Goal: Obtain resource: Obtain resource

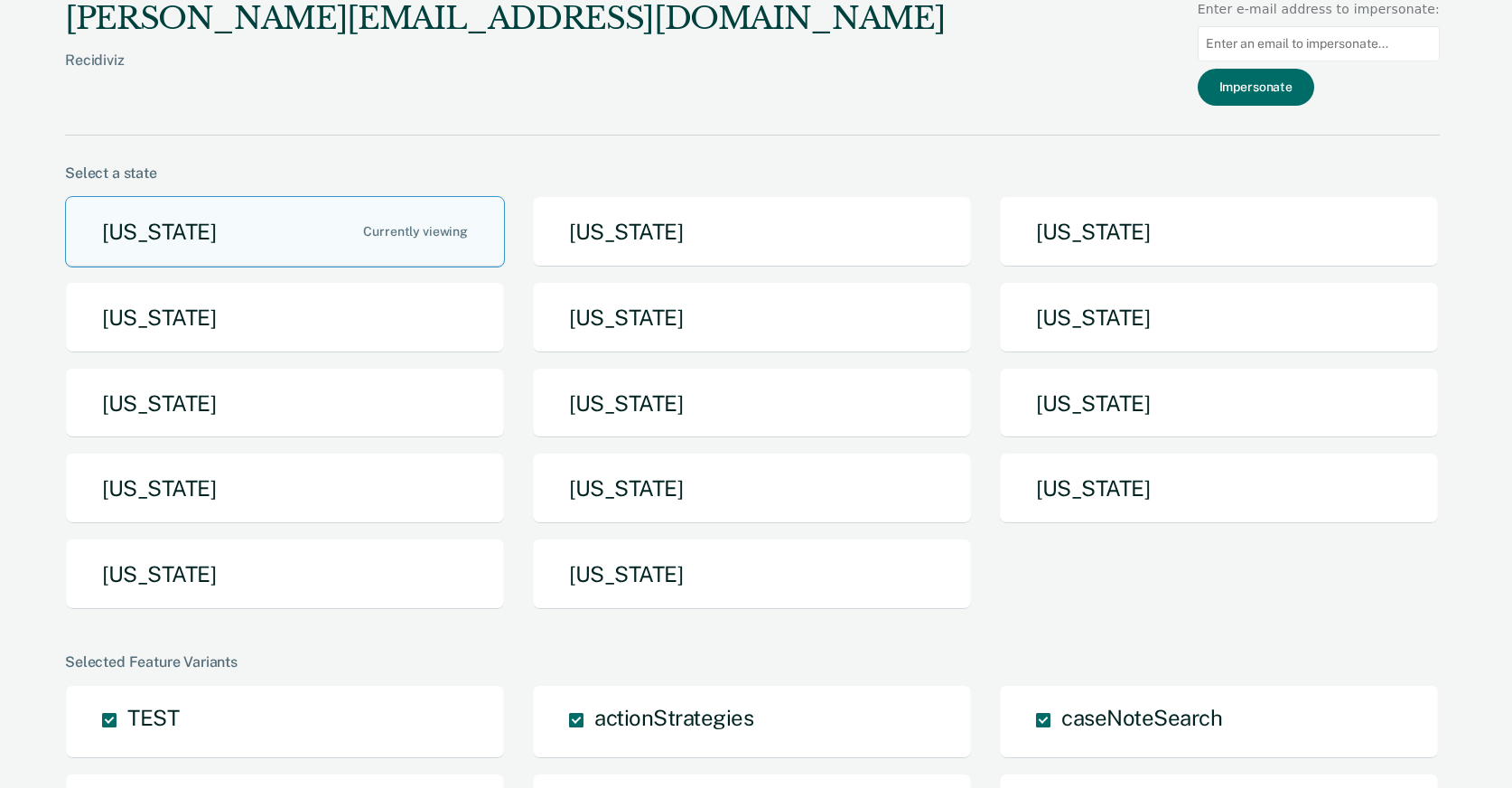
scroll to position [1196, 0]
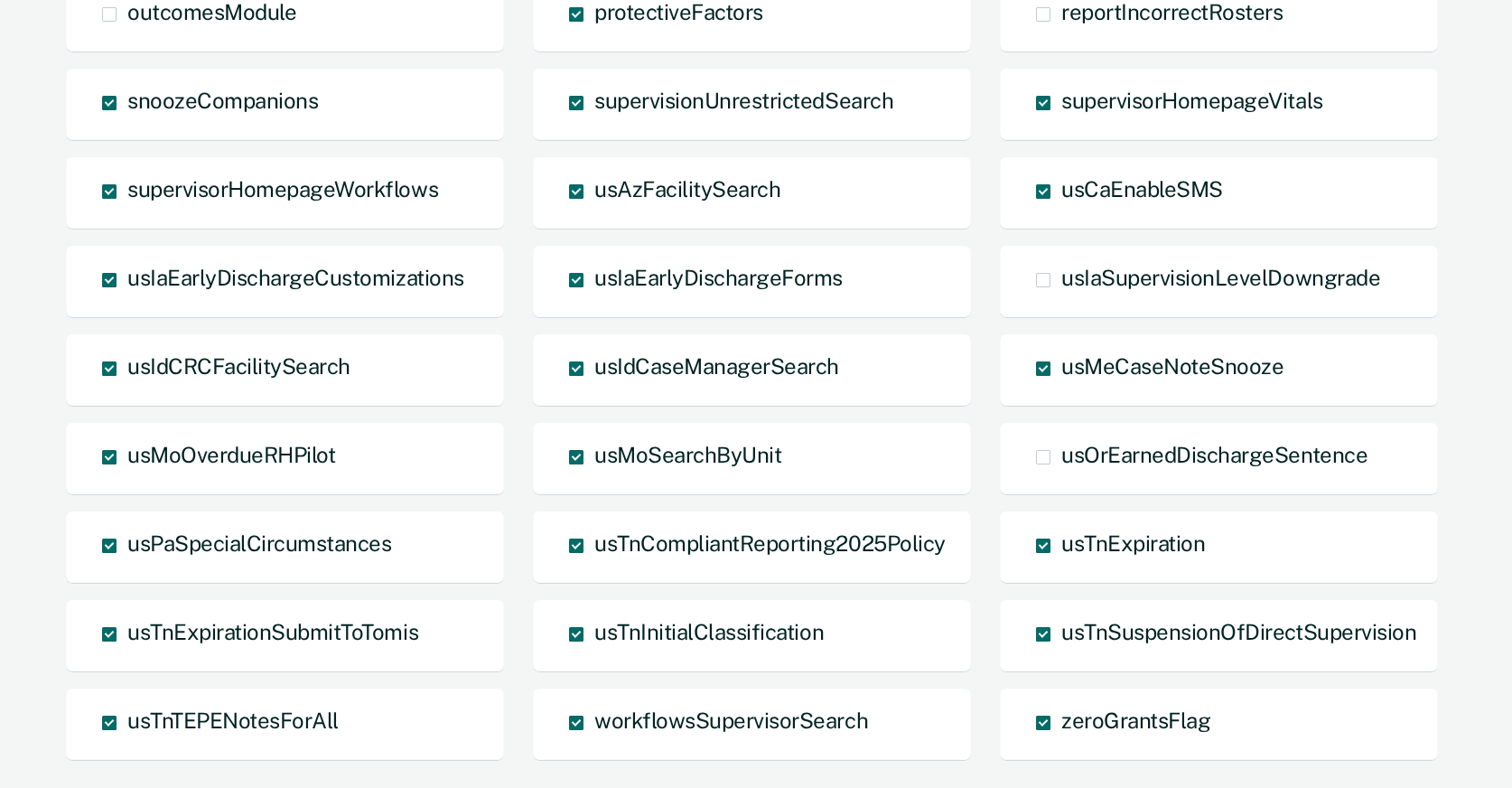
scroll to position [1196, 0]
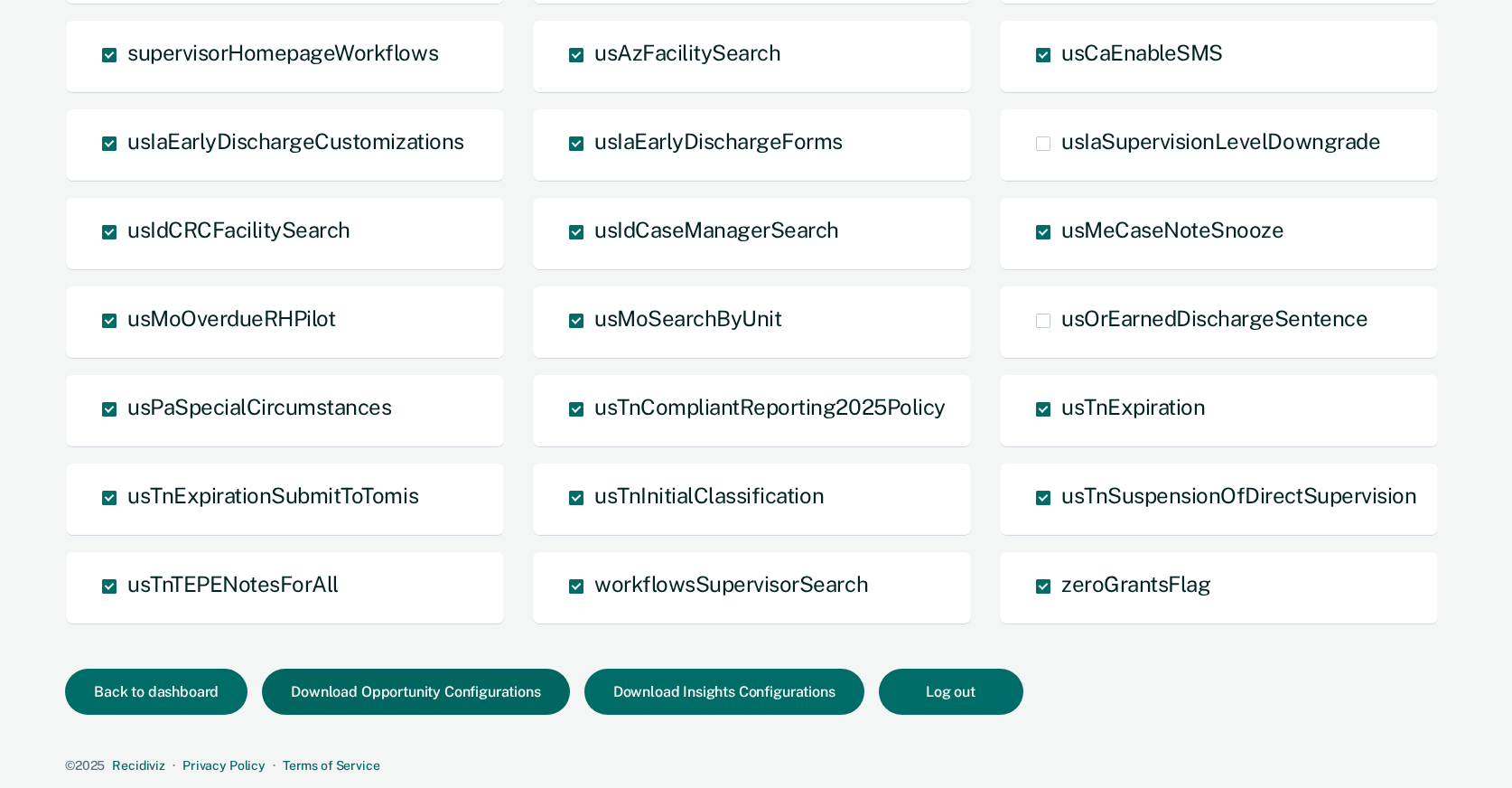
click at [431, 699] on button "Download Opportunity Configurations" at bounding box center [416, 691] width 308 height 46
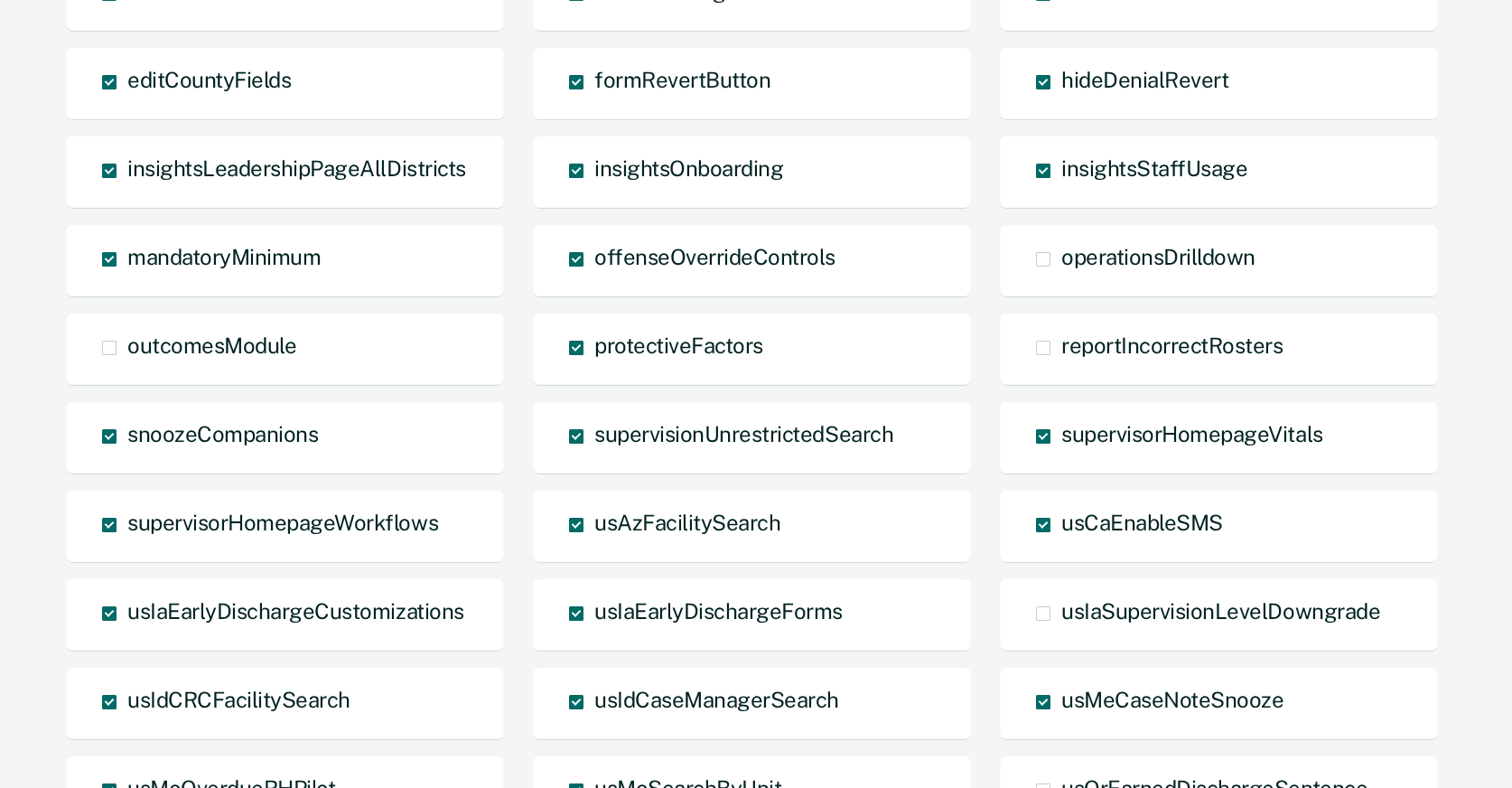
scroll to position [724, 0]
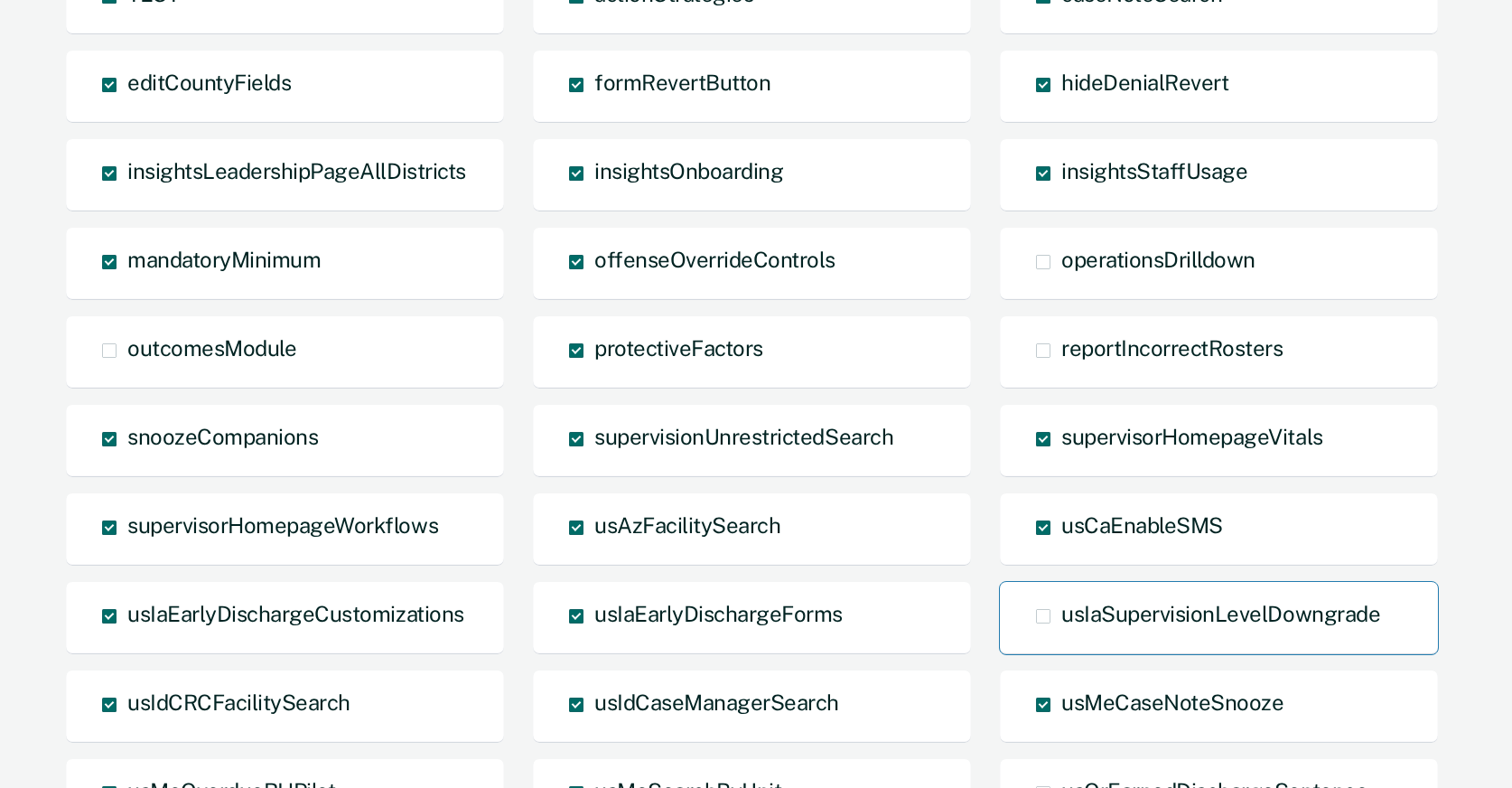
click at [1046, 618] on span at bounding box center [1044, 616] width 15 height 15
click at [1062, 630] on input "usIaSupervisionLevelDowngrade" at bounding box center [1062, 630] width 0 height 0
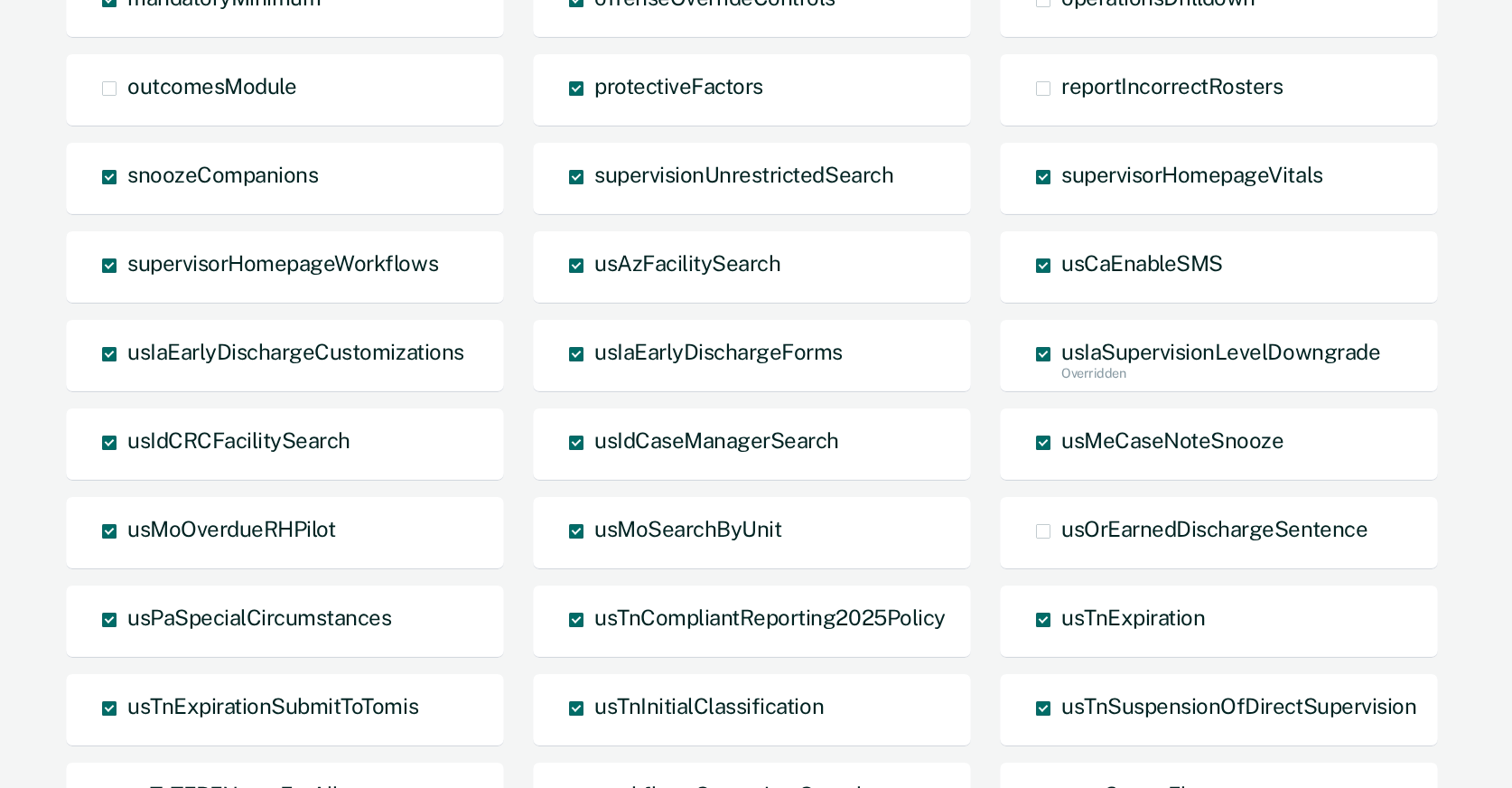
scroll to position [1196, 0]
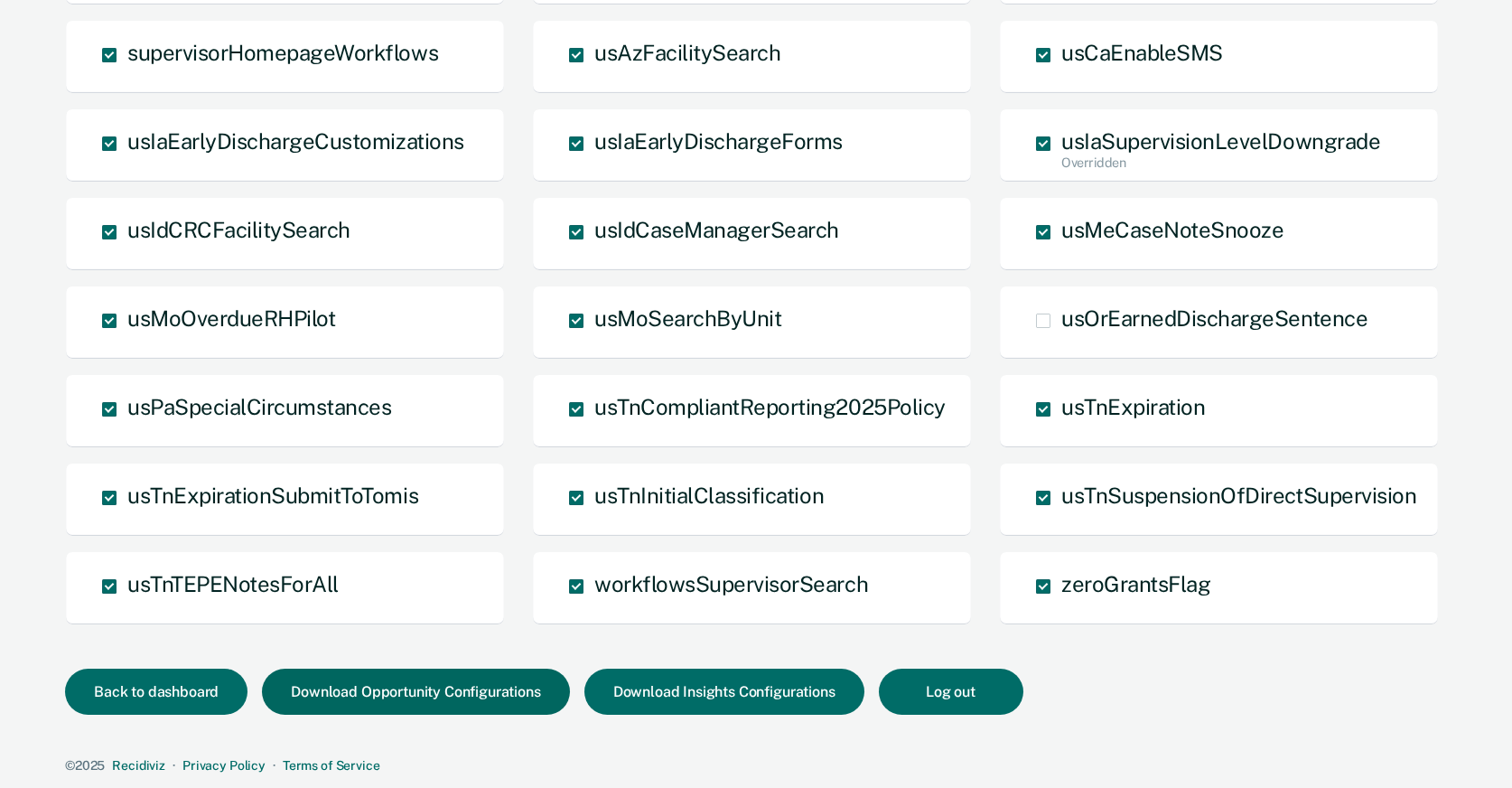
click at [381, 693] on button "Download Opportunity Configurations" at bounding box center [416, 691] width 308 height 46
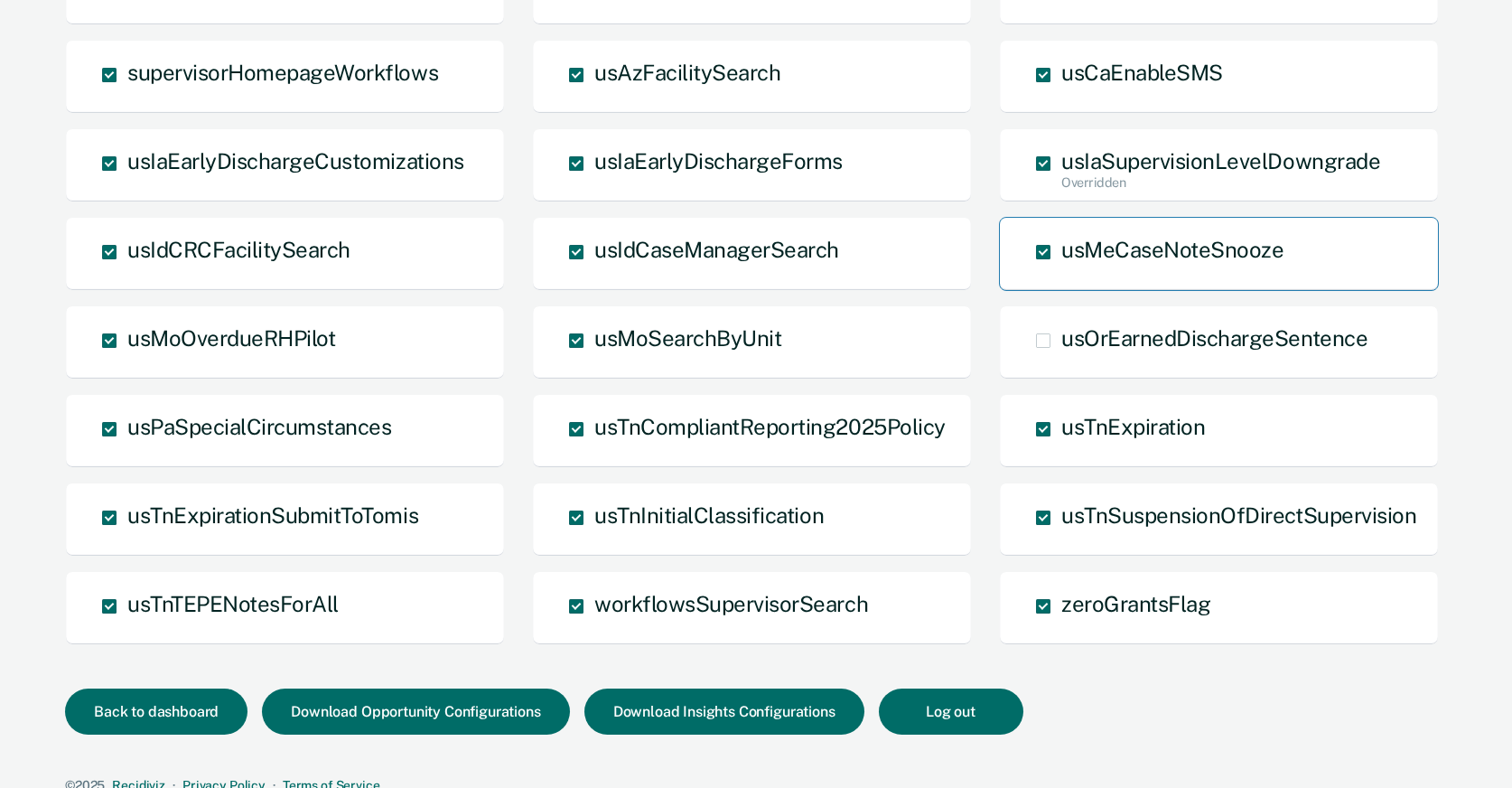
scroll to position [1171, 0]
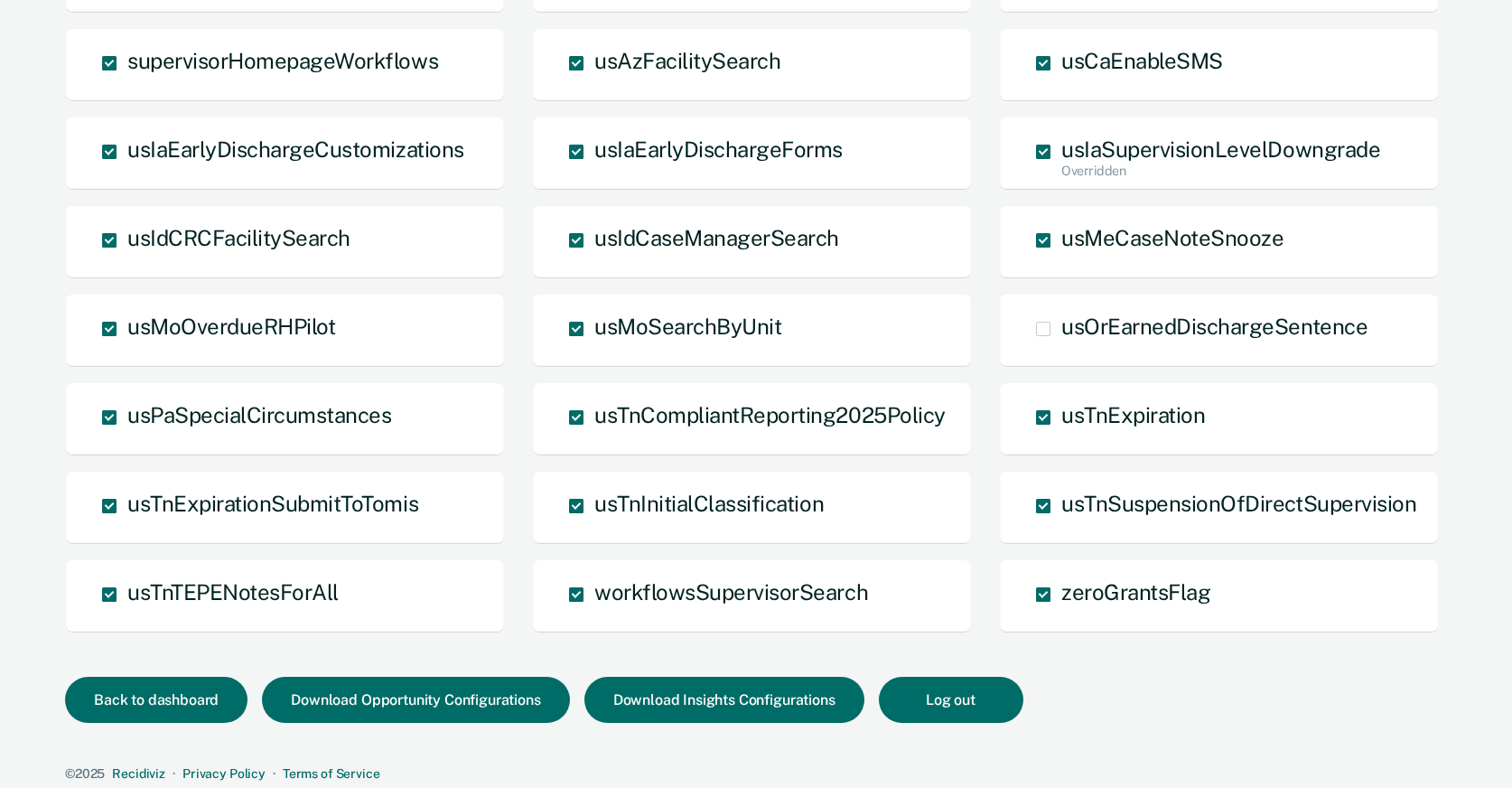
scroll to position [1187, 0]
click at [481, 703] on button "Download Opportunity Configurations" at bounding box center [416, 700] width 308 height 46
drag, startPoint x: 1386, startPoint y: 145, endPoint x: 1062, endPoint y: 150, distance: 324.0
click at [1062, 150] on div "usIaSupervisionLevelDowngrade Overridden" at bounding box center [1219, 154] width 440 height 74
click at [1081, 146] on span "usIaSupervisionLevelDowngrade Overridden" at bounding box center [1221, 149] width 319 height 25
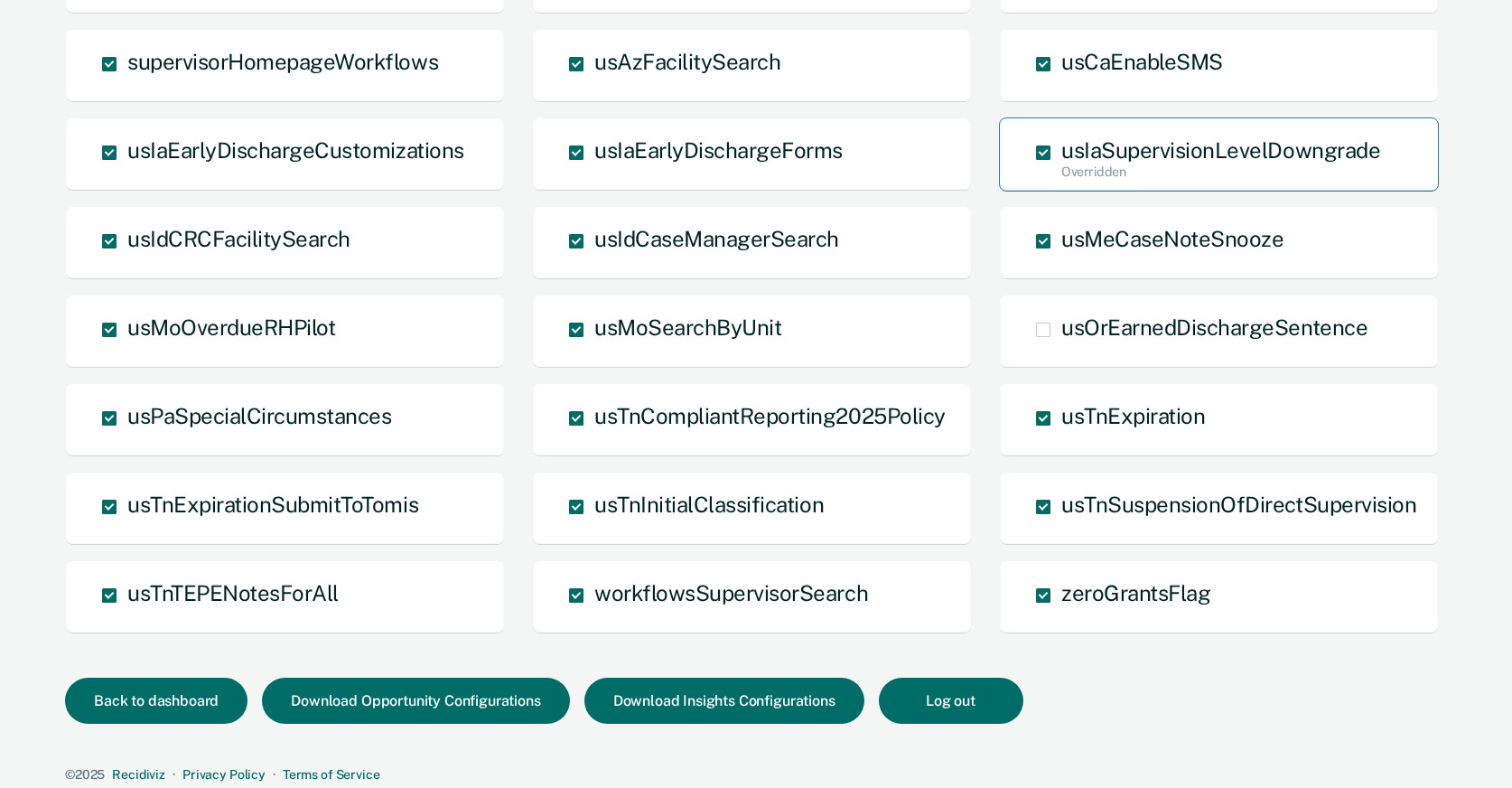
click at [1062, 182] on input "usIaSupervisionLevelDowngrade Overridden" at bounding box center [1062, 182] width 0 height 0
click at [1081, 146] on span "usIaSupervisionLevelDowngrade" at bounding box center [1221, 149] width 319 height 25
click at [1062, 166] on input "usIaSupervisionLevelDowngrade" at bounding box center [1062, 166] width 0 height 0
click at [1079, 146] on span "usIaSupervisionLevelDowngrade Overridden" at bounding box center [1221, 149] width 319 height 25
click at [1062, 182] on input "usIaSupervisionLevelDowngrade Overridden" at bounding box center [1062, 182] width 0 height 0
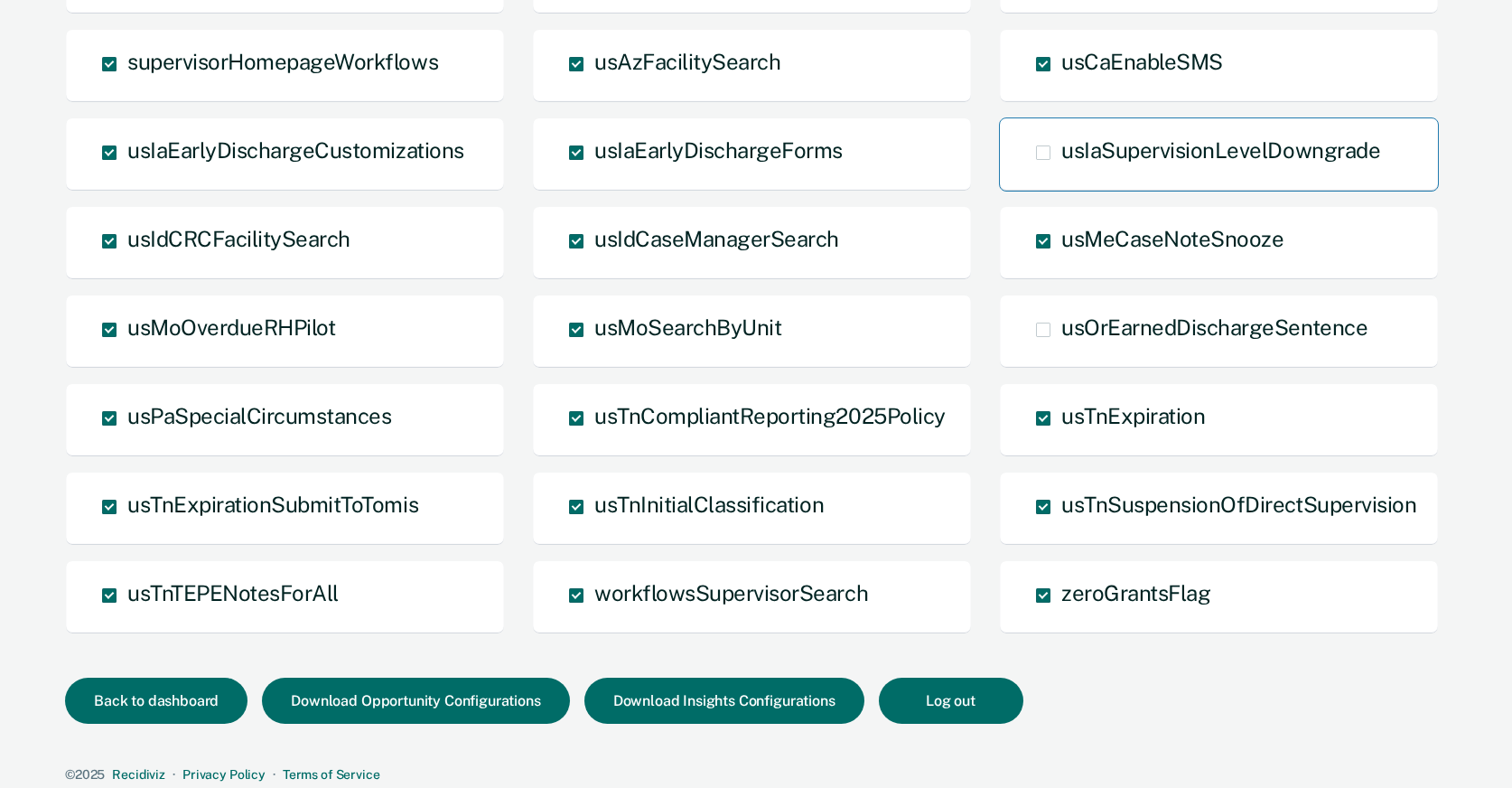
drag, startPoint x: 1056, startPoint y: 154, endPoint x: 1271, endPoint y: 145, distance: 215.2
click at [1062, 145] on label "usIaSupervisionLevelDowngrade" at bounding box center [1049, 147] width 25 height 15
click at [1062, 166] on input "usIaSupervisionLevelDowngrade" at bounding box center [1062, 166] width 0 height 0
click at [1043, 148] on span at bounding box center [1044, 153] width 15 height 15
click at [1062, 182] on input "usIaSupervisionLevelDowngrade Overridden" at bounding box center [1062, 182] width 0 height 0
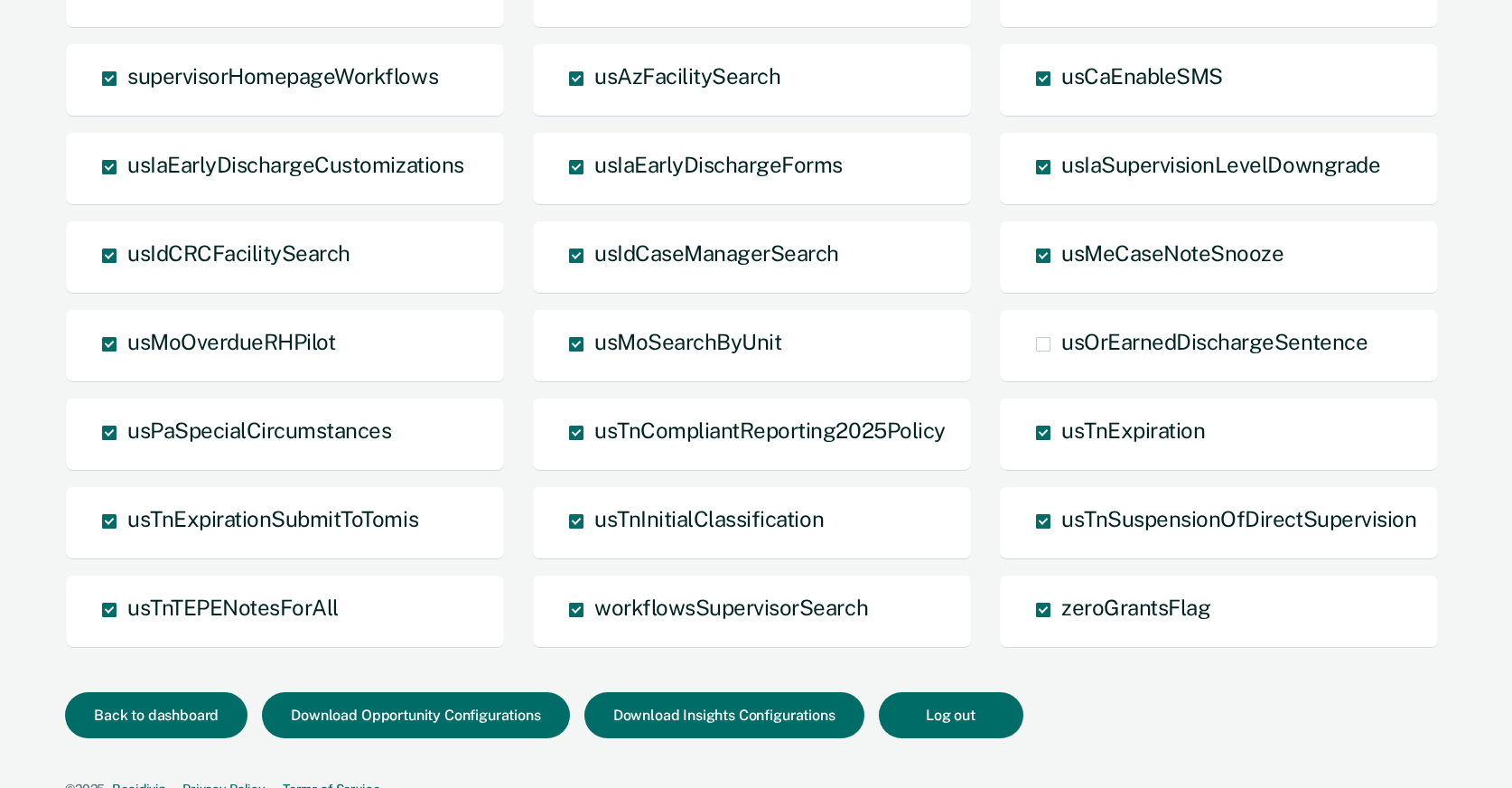
scroll to position [1196, 0]
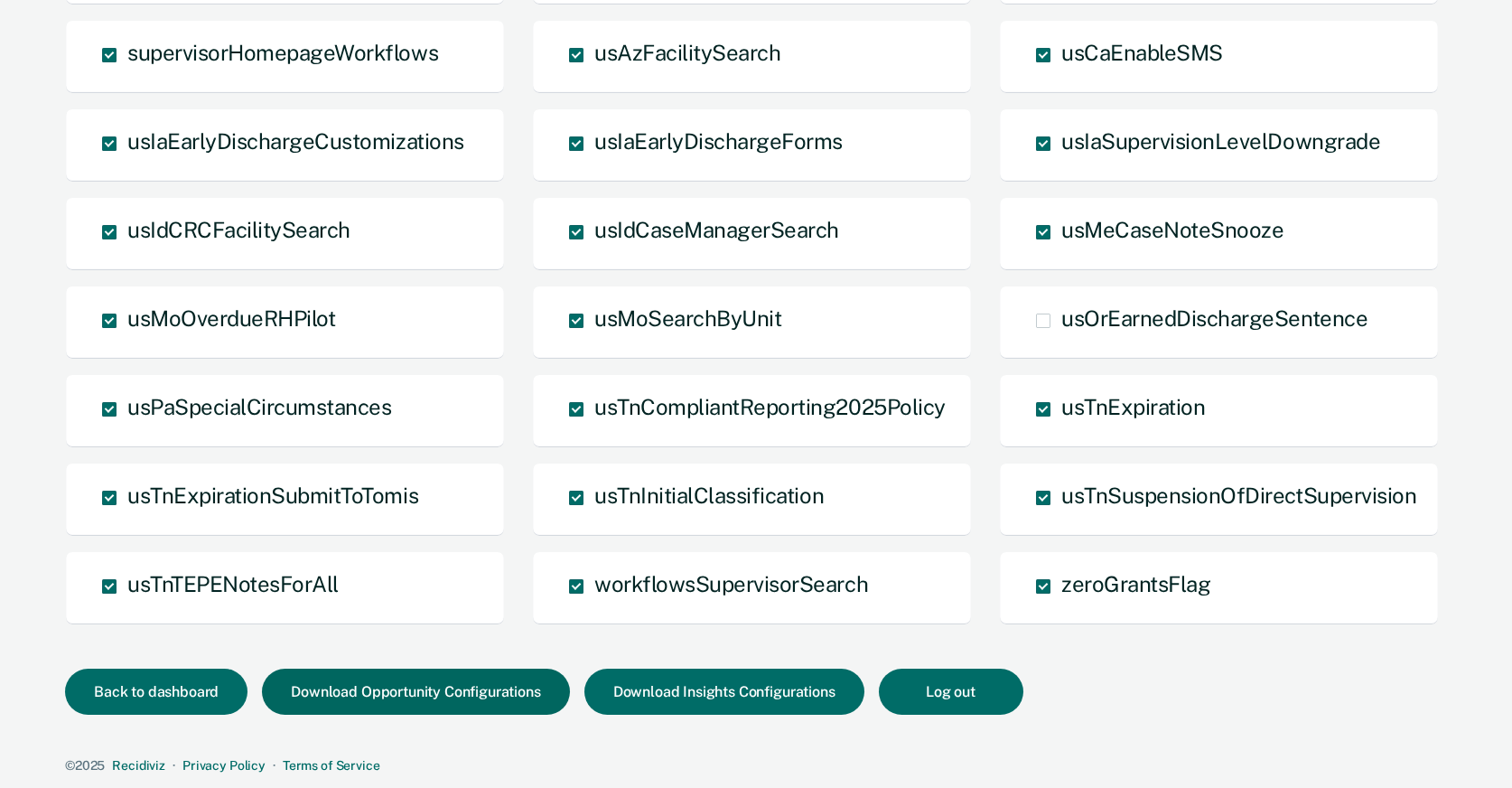
click at [514, 686] on button "Download Opportunity Configurations" at bounding box center [416, 691] width 308 height 46
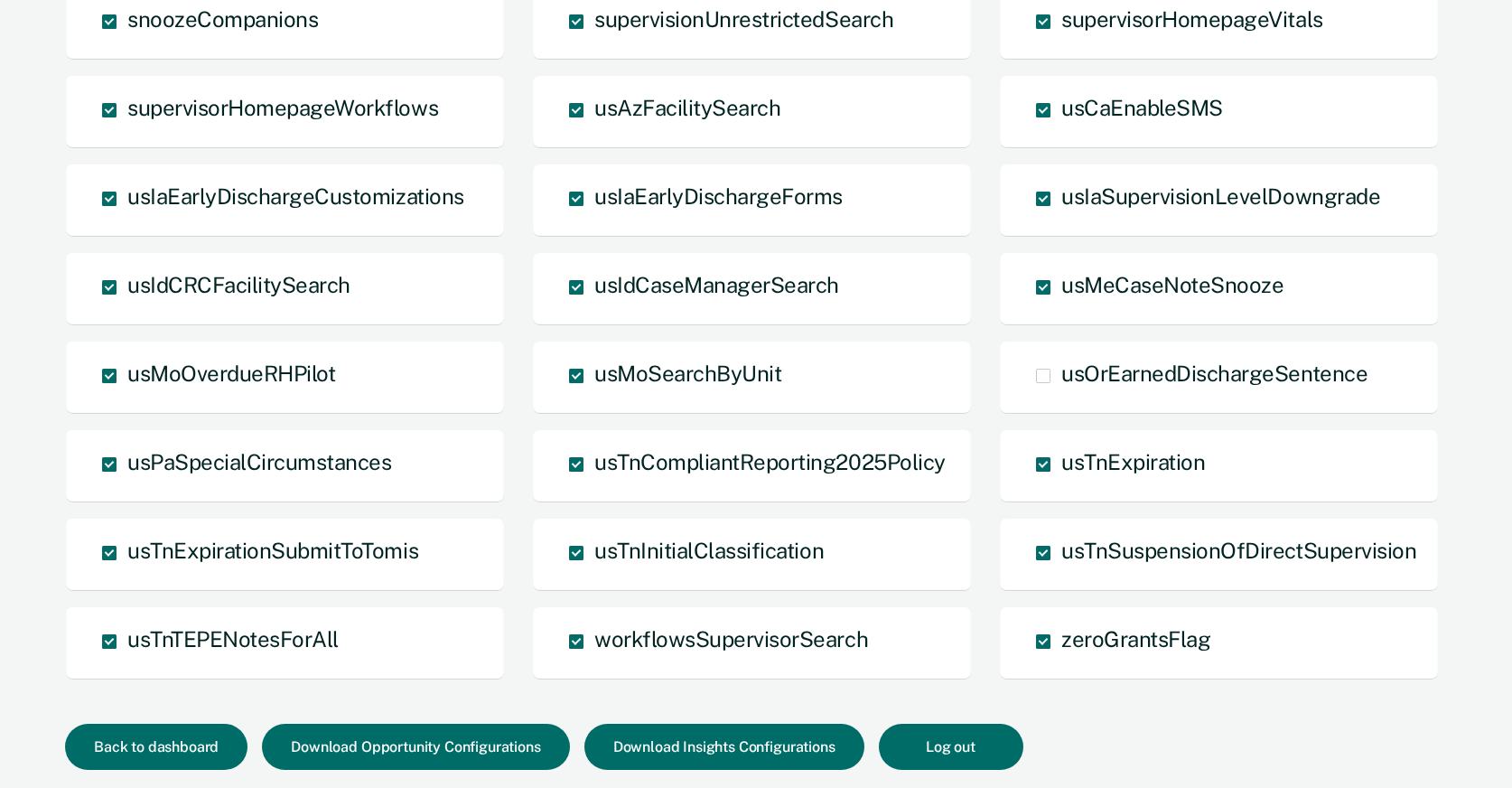
scroll to position [1142, 0]
